Goal: Task Accomplishment & Management: Manage account settings

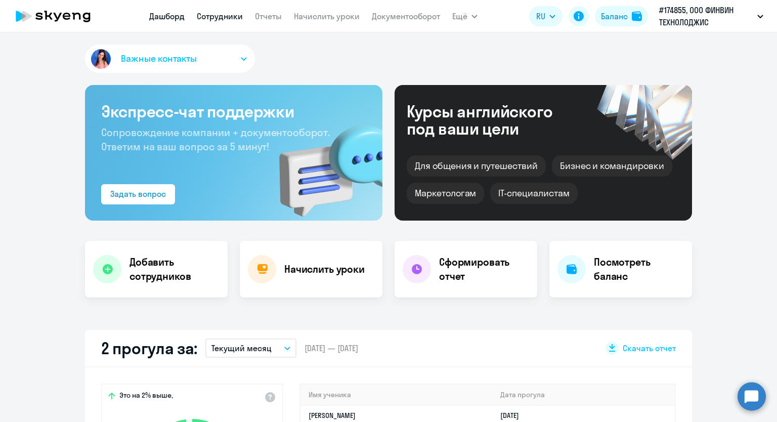
click at [237, 17] on link "Сотрудники" at bounding box center [220, 16] width 46 height 10
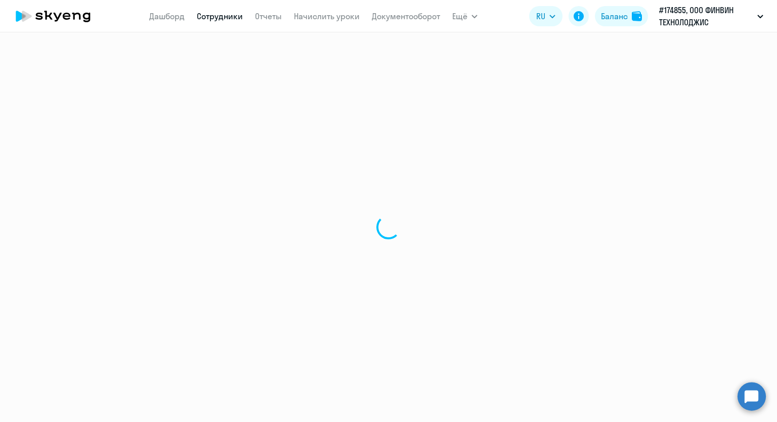
select select "30"
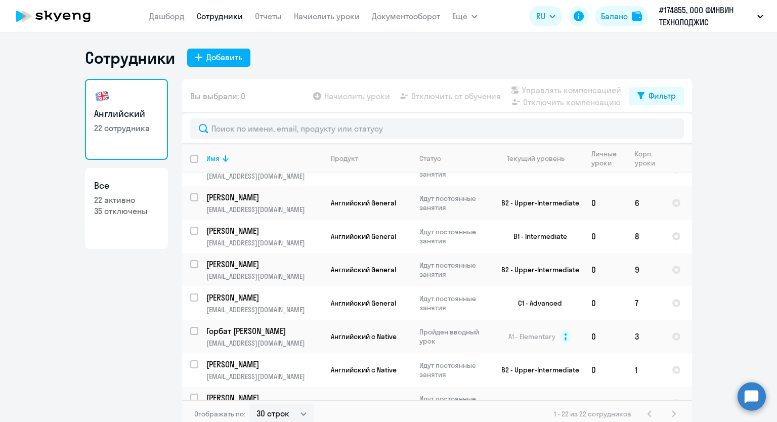
scroll to position [565, 0]
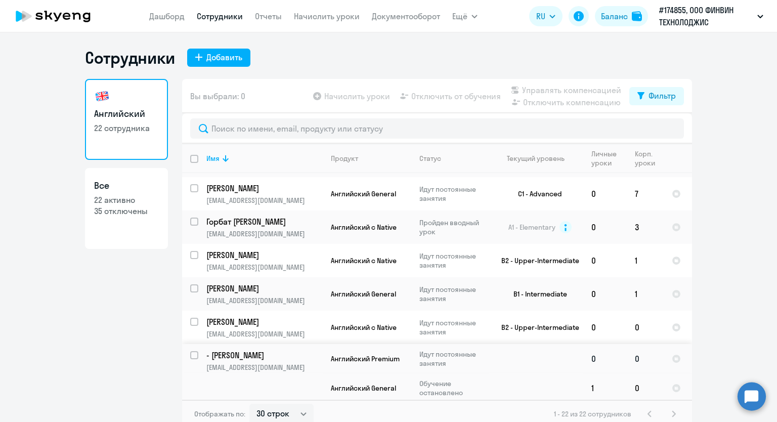
click at [192, 351] on input "select row 41222192" at bounding box center [200, 361] width 20 height 20
checkbox input "true"
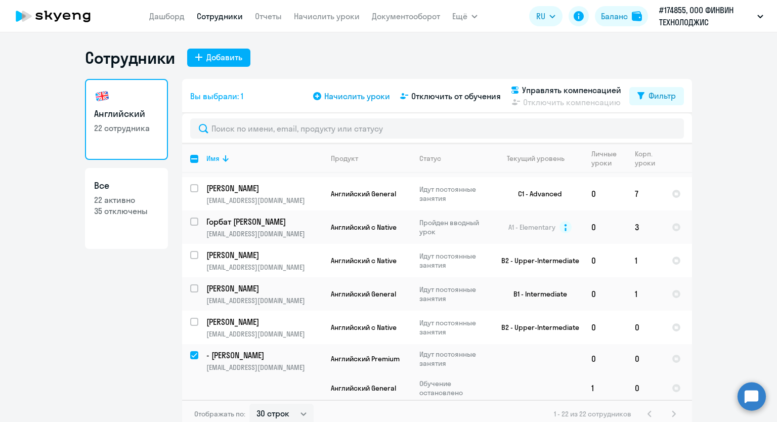
click at [336, 97] on span "Начислить уроки" at bounding box center [357, 96] width 66 height 12
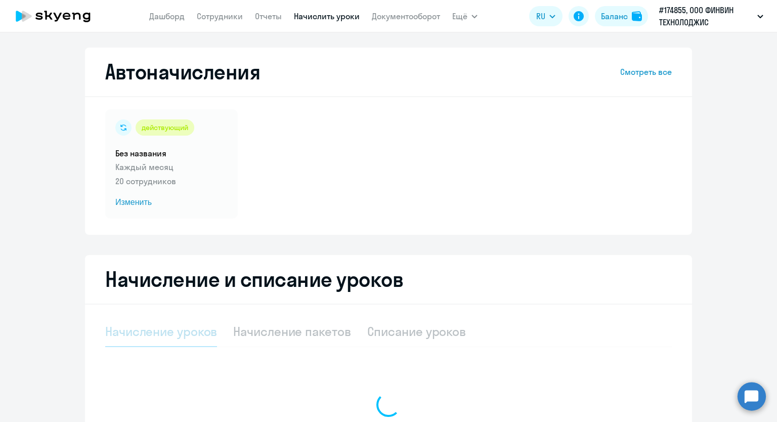
select select "10"
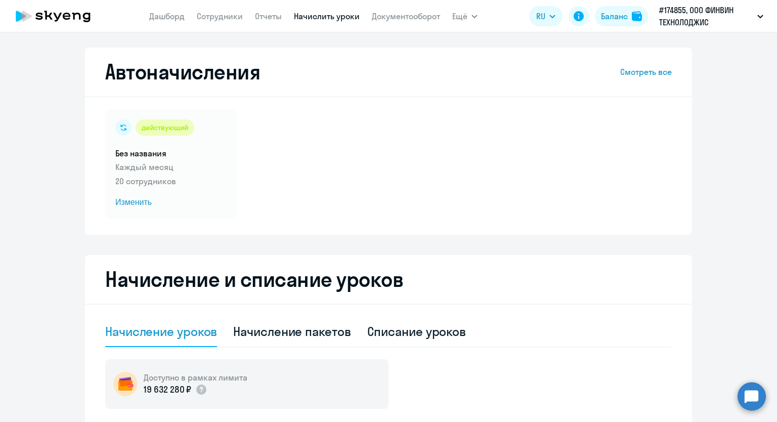
scroll to position [202, 0]
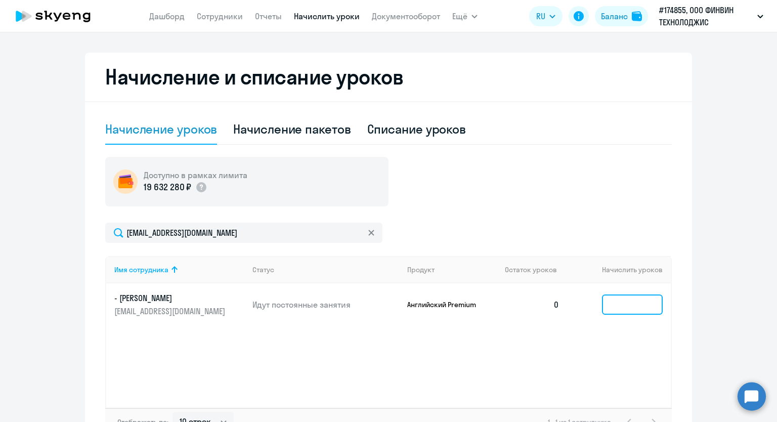
click at [615, 306] on input at bounding box center [632, 304] width 61 height 20
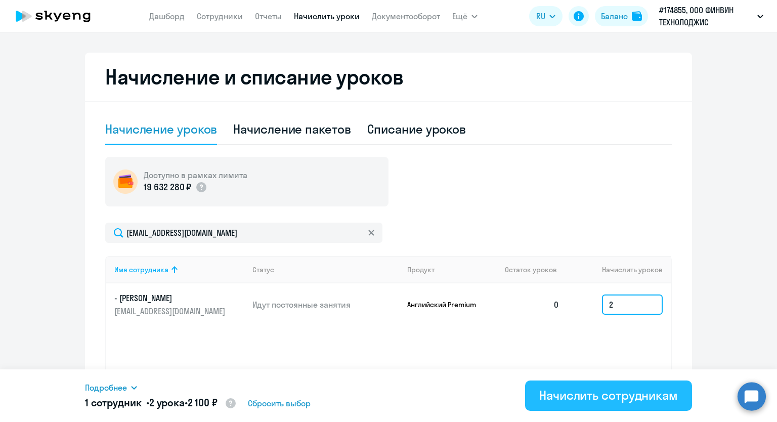
type input "2"
click at [585, 403] on button "Начислить сотрудникам" at bounding box center [608, 395] width 167 height 30
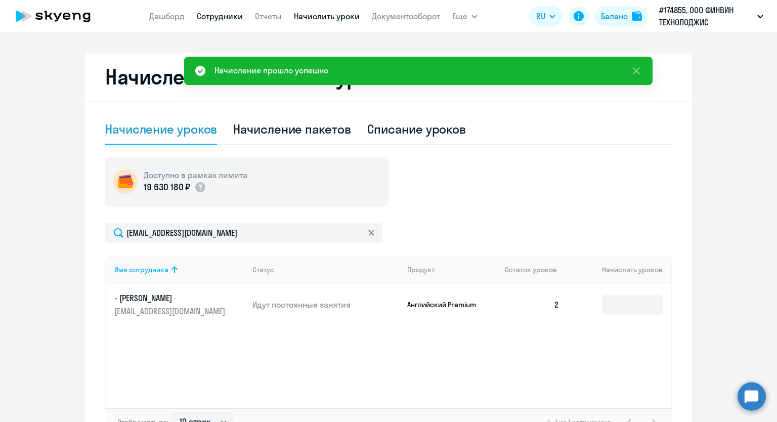
click at [208, 21] on link "Сотрудники" at bounding box center [220, 16] width 46 height 10
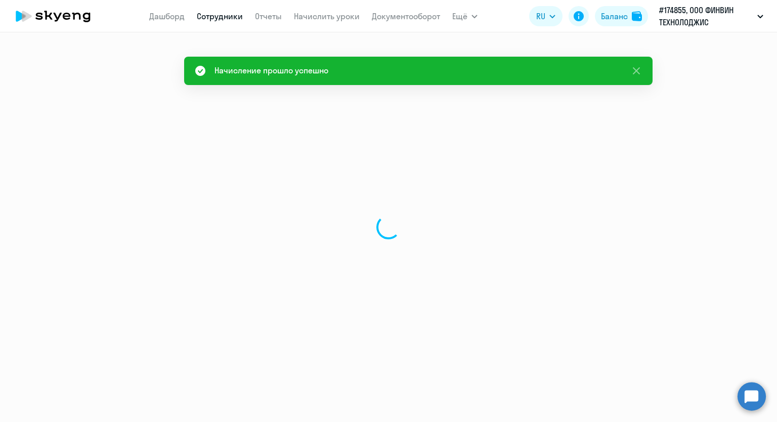
select select "30"
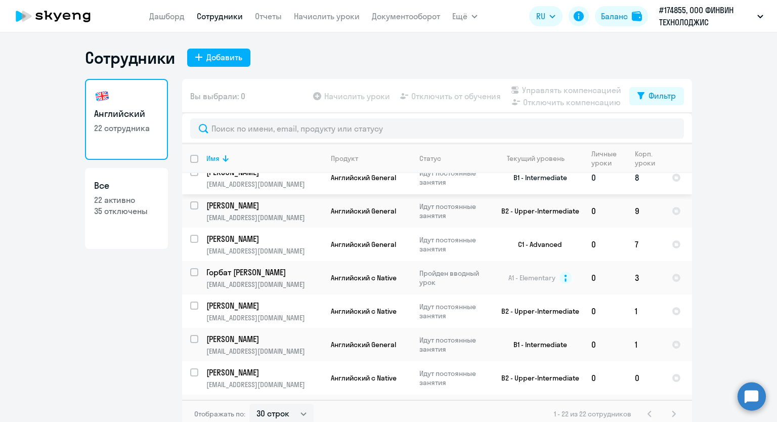
scroll to position [565, 0]
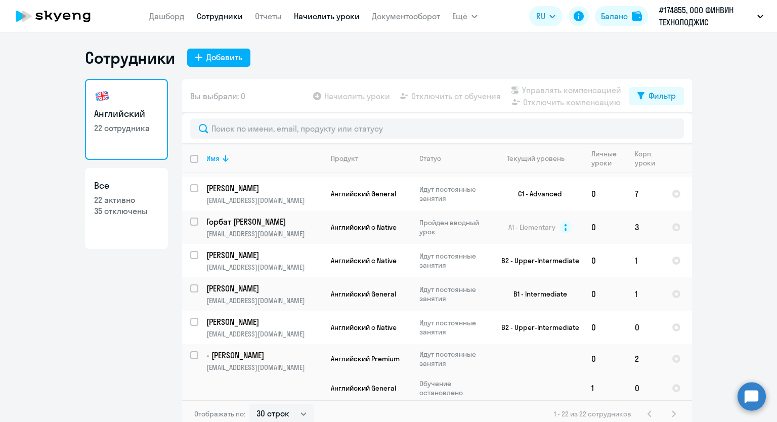
click at [299, 16] on link "Начислить уроки" at bounding box center [327, 16] width 66 height 10
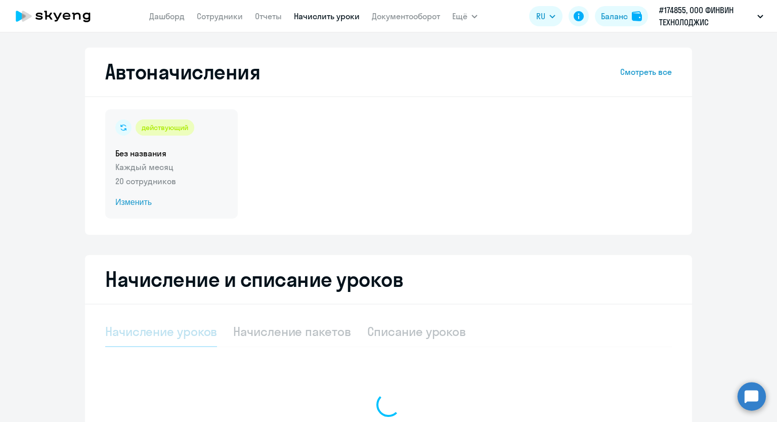
select select "10"
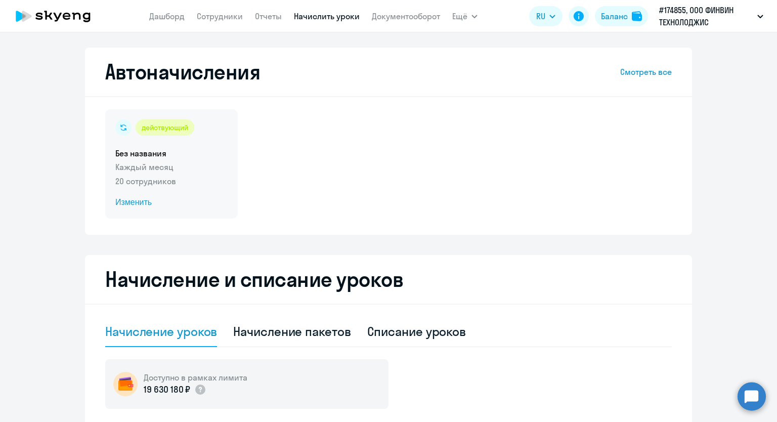
click at [128, 201] on span "Изменить" at bounding box center [171, 202] width 112 height 12
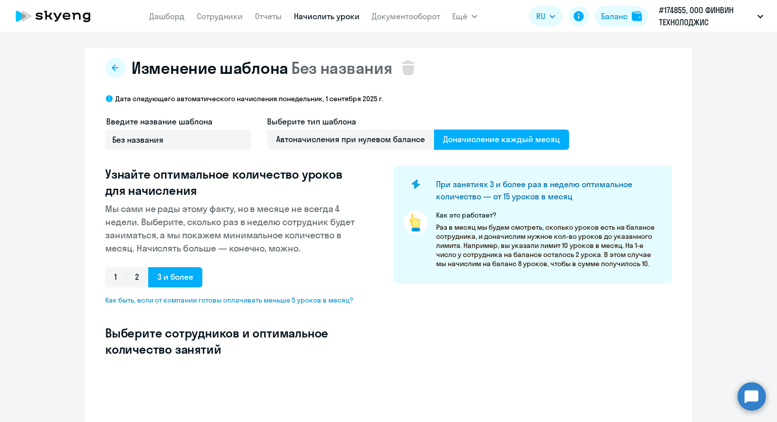
select select "10"
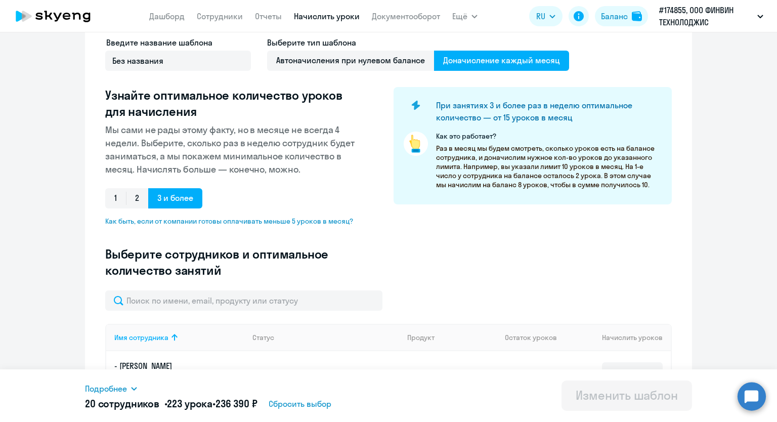
scroll to position [202, 0]
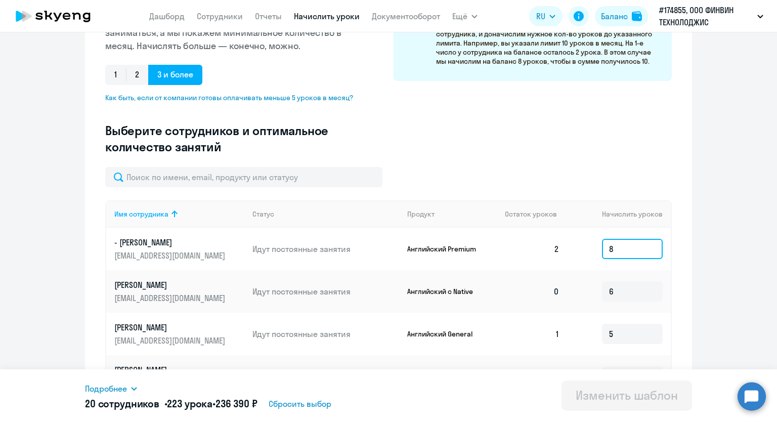
click at [616, 249] on input "8" at bounding box center [632, 249] width 61 height 20
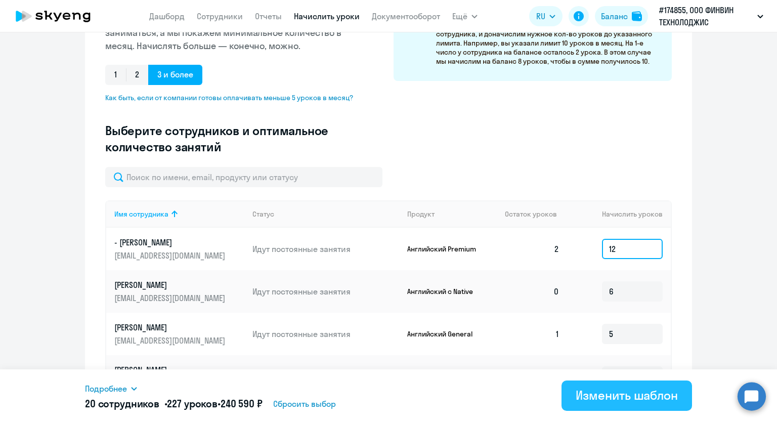
type input "12"
click at [606, 399] on div "Изменить шаблон" at bounding box center [627, 395] width 102 height 16
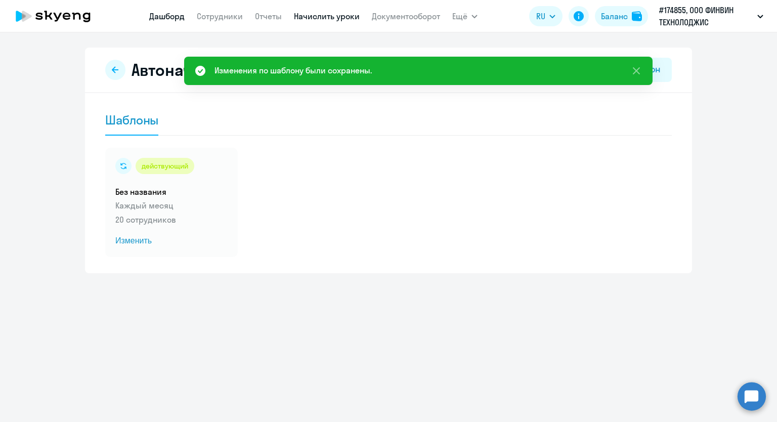
click at [162, 20] on link "Дашборд" at bounding box center [166, 16] width 35 height 10
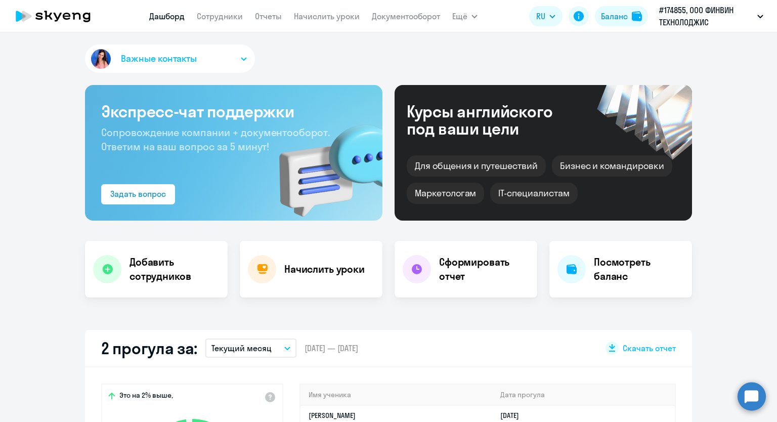
select select "30"
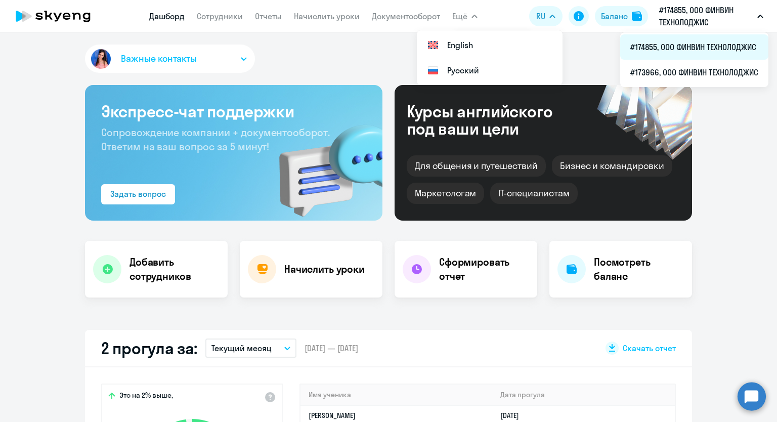
click at [678, 43] on li "#174855, ООО ФИНВИН ТЕХНОЛОДЖИС" at bounding box center [694, 46] width 148 height 25
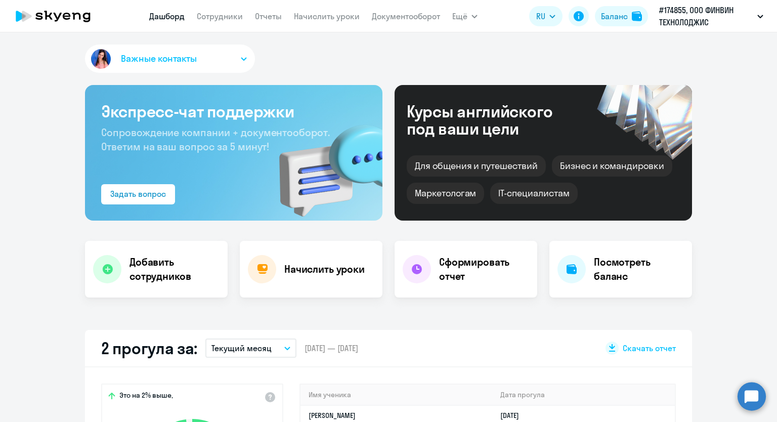
select select "30"
click at [473, 16] on icon "button" at bounding box center [474, 16] width 5 height 3
click at [244, 58] on button "Важные контакты" at bounding box center [170, 59] width 170 height 28
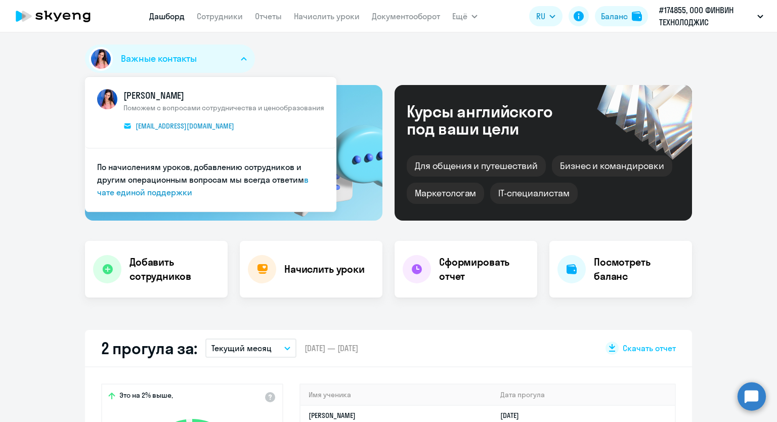
click at [244, 58] on button "Важные контакты" at bounding box center [170, 59] width 170 height 28
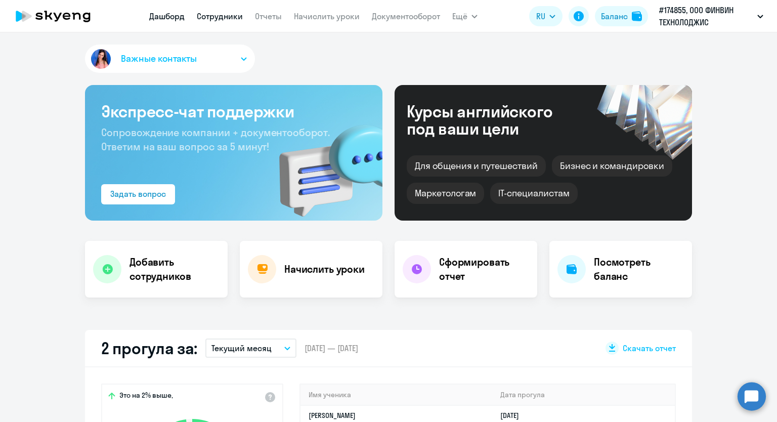
click at [223, 15] on link "Сотрудники" at bounding box center [220, 16] width 46 height 10
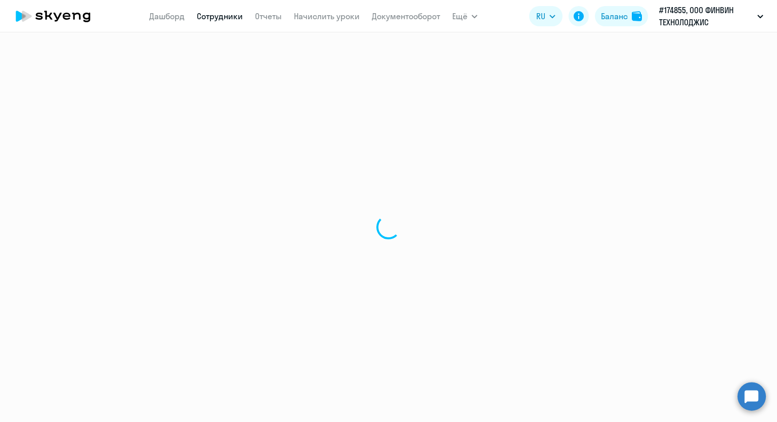
select select "30"
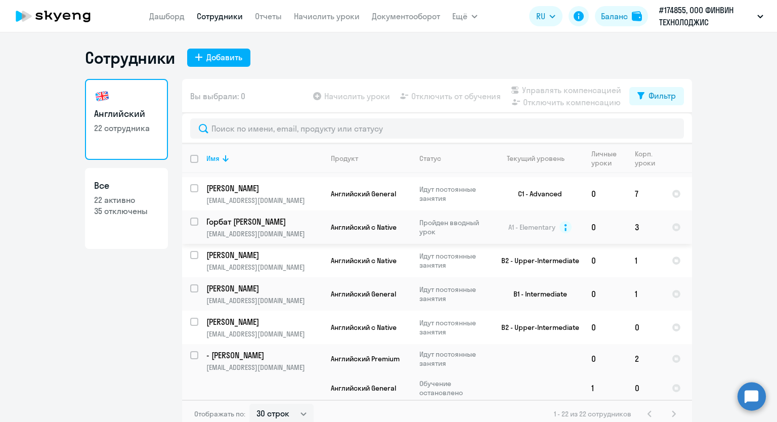
scroll to position [6, 0]
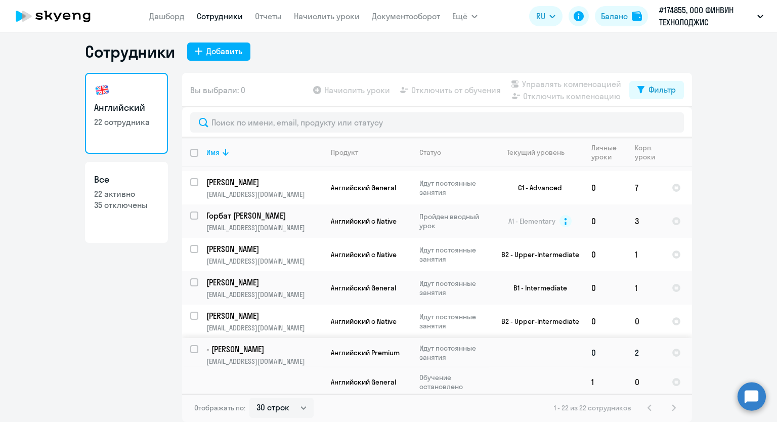
click at [194, 345] on input "select row 41222192" at bounding box center [200, 355] width 20 height 20
checkbox input "true"
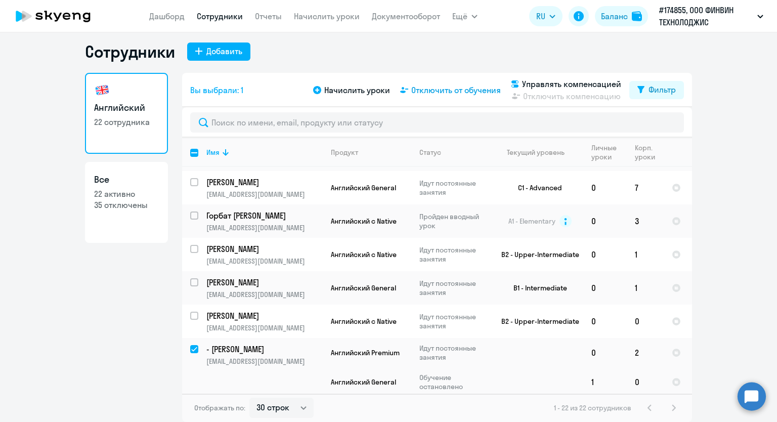
click at [411, 86] on span "Отключить от обучения" at bounding box center [456, 90] width 90 height 12
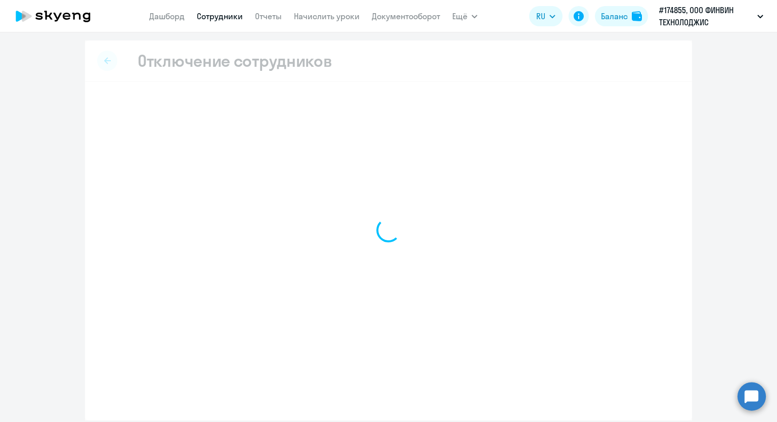
select select "all"
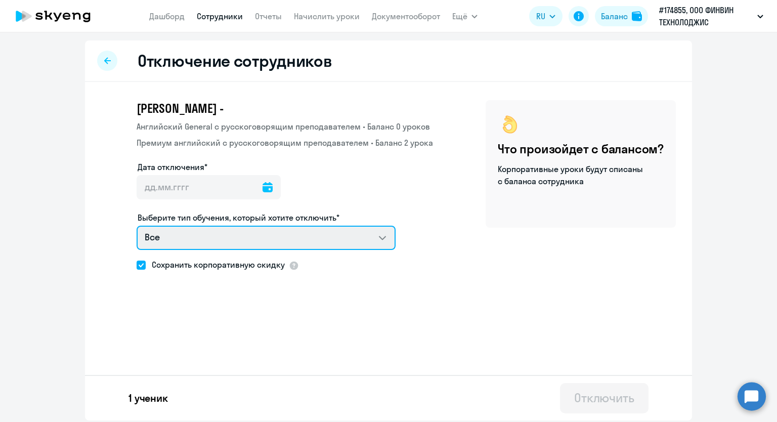
click at [385, 236] on select "Все Английский General с русскоговорящим преподавателем Премиум [DEMOGRAPHIC_DA…" at bounding box center [266, 238] width 259 height 24
click at [384, 236] on select "Все Английский General с русскоговорящим преподавателем Премиум [DEMOGRAPHIC_DA…" at bounding box center [266, 238] width 259 height 24
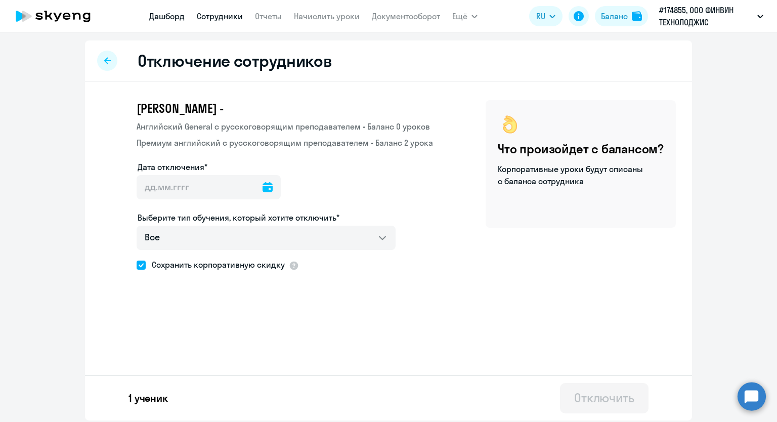
click at [161, 15] on link "Дашборд" at bounding box center [166, 16] width 35 height 10
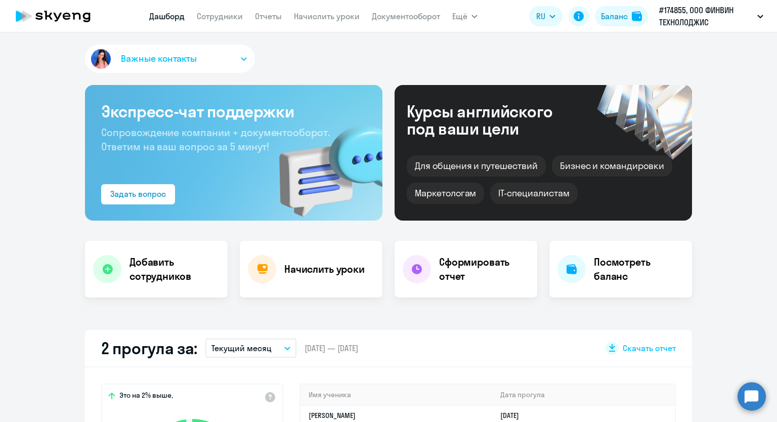
select select "30"
